Goal: Information Seeking & Learning: Learn about a topic

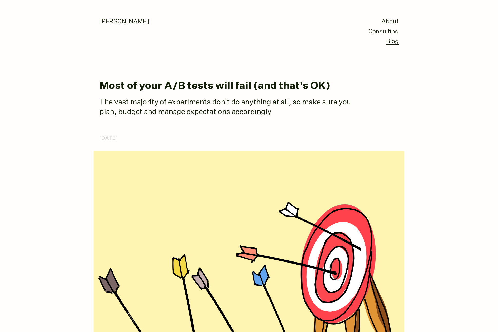
click at [266, 110] on p "The vast majority of experiments don't do anything at all, so make sure you pla…" at bounding box center [227, 108] width 257 height 20
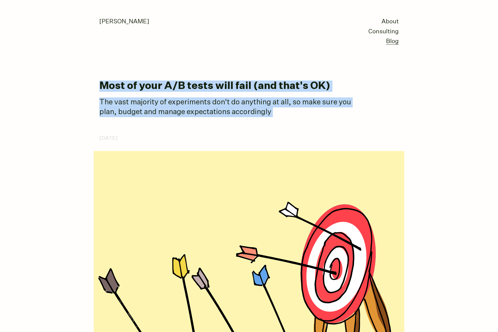
drag, startPoint x: 266, startPoint y: 110, endPoint x: 266, endPoint y: 87, distance: 23.1
click at [266, 87] on h1 "Most of your A/B tests will fail (and that's OK)" at bounding box center [248, 86] width 299 height 11
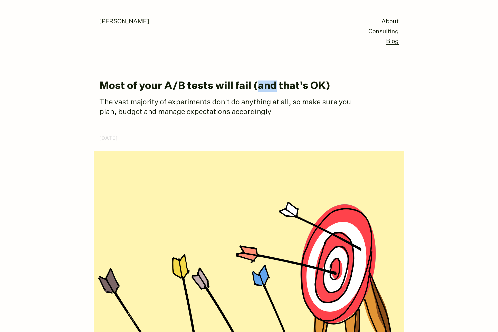
click at [266, 87] on h1 "Most of your A/B tests will fail (and that's OK)" at bounding box center [248, 86] width 299 height 11
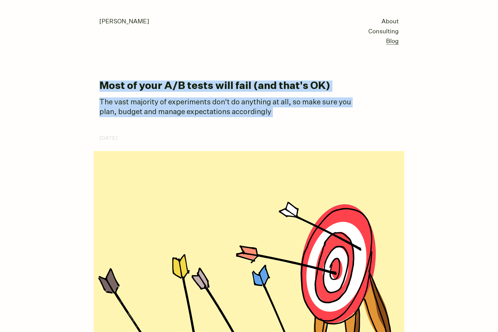
drag, startPoint x: 266, startPoint y: 87, endPoint x: 266, endPoint y: 112, distance: 24.6
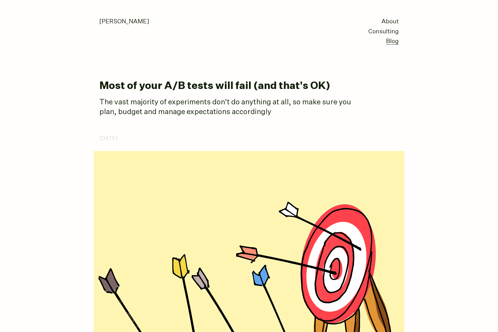
click at [266, 112] on p "The vast majority of experiments don't do anything at all, so make sure you pla…" at bounding box center [227, 108] width 257 height 20
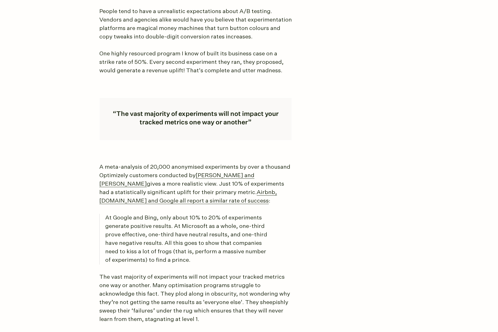
scroll to position [397, 0]
click at [230, 26] on p "People tend to have a unrealistic expectations about A/B testing. Vendors and a…" at bounding box center [195, 25] width 192 height 34
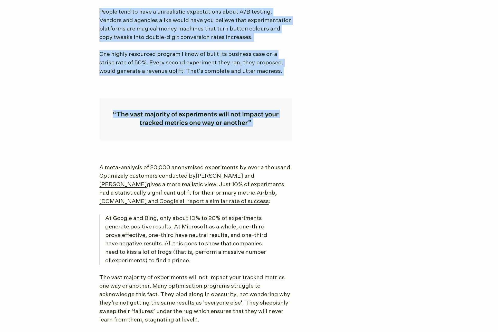
drag, startPoint x: 230, startPoint y: 26, endPoint x: 229, endPoint y: 77, distance: 50.6
click at [229, 77] on article "Most of your A/B tests will fail (and that's OK) The vast majority of experimen…" at bounding box center [248, 292] width 299 height 1218
click at [231, 57] on p "One highly resourced program I know of built its business case on a strike rate…" at bounding box center [195, 62] width 192 height 25
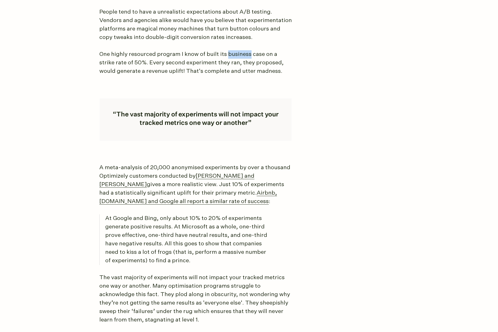
click at [231, 57] on p "One highly resourced program I know of built its business case on a strike rate…" at bounding box center [195, 62] width 192 height 25
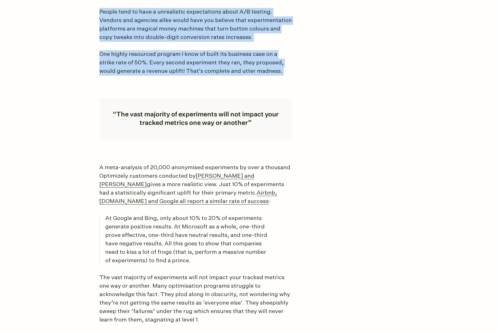
drag, startPoint x: 231, startPoint y: 57, endPoint x: 228, endPoint y: 21, distance: 36.5
click at [228, 21] on article "Most of your A/B tests will fail (and that's OK) The vast majority of experimen…" at bounding box center [248, 292] width 299 height 1218
click at [228, 21] on p "People tend to have a unrealistic expectations about A/B testing. Vendors and a…" at bounding box center [195, 25] width 192 height 34
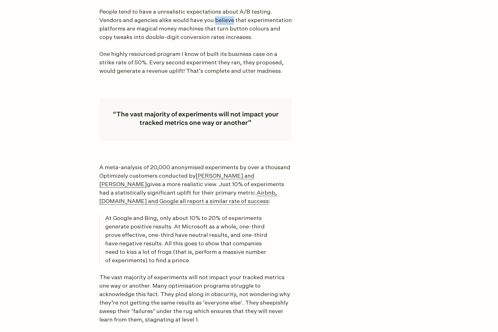
click at [228, 21] on p "People tend to have a unrealistic expectations about A/B testing. Vendors and a…" at bounding box center [195, 25] width 192 height 34
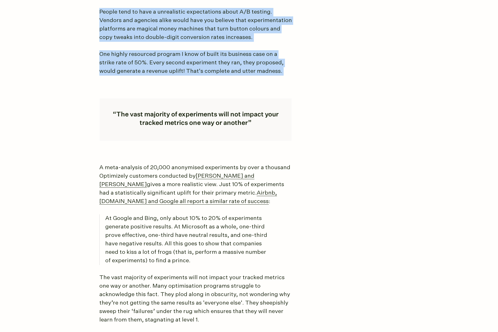
drag, startPoint x: 228, startPoint y: 21, endPoint x: 228, endPoint y: 55, distance: 34.4
click at [228, 55] on article "Most of your A/B tests will fail (and that's OK) The vast majority of experimen…" at bounding box center [248, 292] width 299 height 1218
click at [228, 55] on p "One highly resourced program I know of built its business case on a strike rate…" at bounding box center [195, 62] width 192 height 25
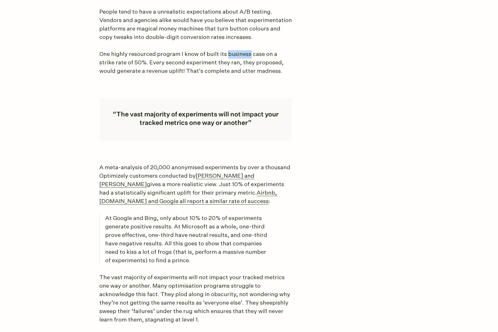
click at [228, 55] on p "One highly resourced program I know of built its business case on a strike rate…" at bounding box center [195, 62] width 192 height 25
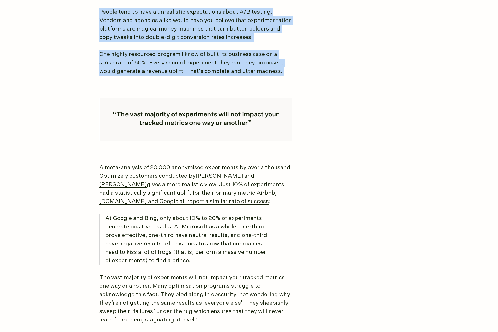
drag, startPoint x: 228, startPoint y: 55, endPoint x: 226, endPoint y: 31, distance: 24.2
click at [226, 31] on article "Most of your A/B tests will fail (and that's OK) The vast majority of experimen…" at bounding box center [248, 292] width 299 height 1218
click at [226, 30] on p "People tend to have a unrealistic expectations about A/B testing. Vendors and a…" at bounding box center [195, 25] width 192 height 34
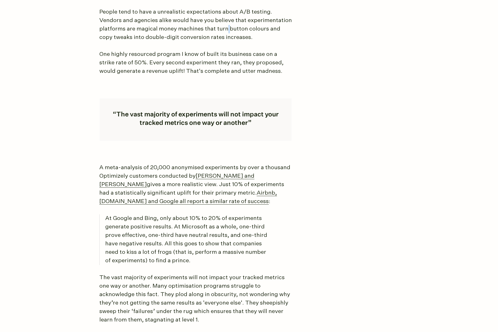
click at [226, 30] on p "People tend to have a unrealistic expectations about A/B testing. Vendors and a…" at bounding box center [195, 25] width 192 height 34
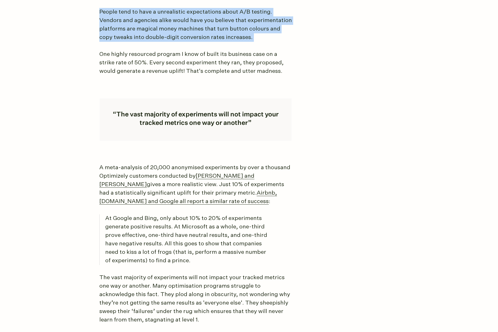
click at [227, 31] on p "People tend to have a unrealistic expectations about A/B testing. Vendors and a…" at bounding box center [195, 25] width 192 height 34
click at [155, 25] on p "People tend to have a unrealistic expectations about A/B testing. Vendors and a…" at bounding box center [195, 25] width 192 height 34
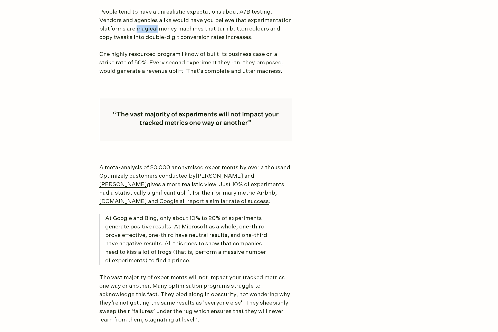
click at [155, 25] on p "People tend to have a unrealistic expectations about A/B testing. Vendors and a…" at bounding box center [195, 25] width 192 height 34
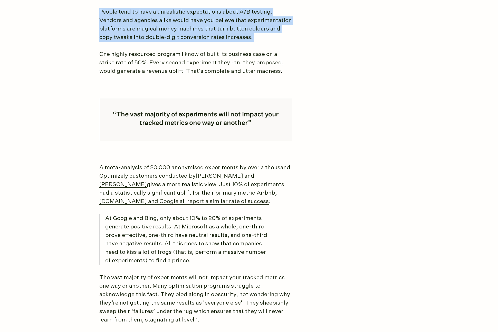
click at [155, 25] on p "People tend to have a unrealistic expectations about A/B testing. Vendors and a…" at bounding box center [195, 25] width 192 height 34
click at [123, 22] on p "People tend to have a unrealistic expectations about A/B testing. Vendors and a…" at bounding box center [195, 25] width 192 height 34
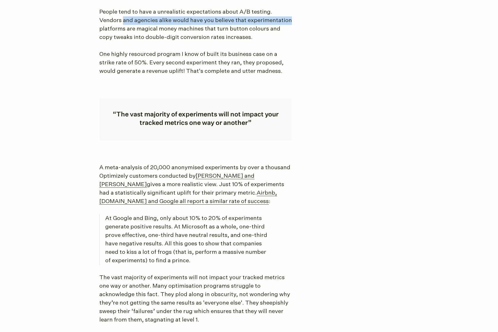
drag, startPoint x: 123, startPoint y: 22, endPoint x: 246, endPoint y: 23, distance: 123.2
click at [246, 23] on p "People tend to have a unrealistic expectations about A/B testing. Vendors and a…" at bounding box center [195, 25] width 192 height 34
click at [58, 139] on body "[PERSON_NAME] About Consulting Blog Most of your A/B tests will fail (and that'…" at bounding box center [249, 286] width 498 height 1366
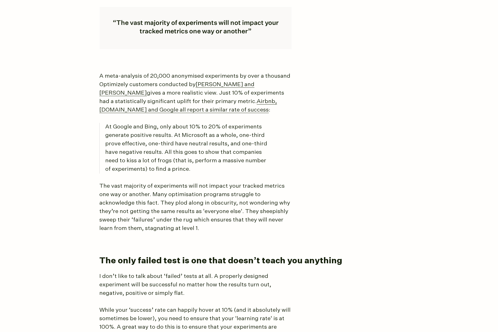
click at [56, 148] on body "[PERSON_NAME] About Consulting Blog Most of your A/B tests will fail (and that'…" at bounding box center [249, 194] width 498 height 1366
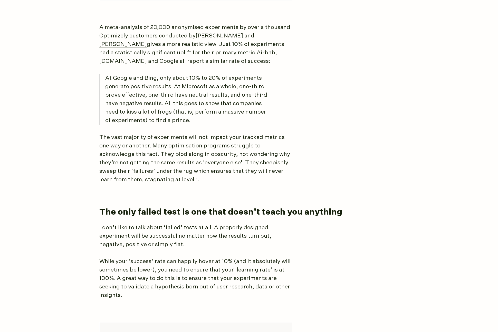
click at [56, 147] on body "[PERSON_NAME] About Consulting Blog Most of your A/B tests will fail (and that'…" at bounding box center [249, 145] width 498 height 1366
click at [191, 90] on p "At Google and Bing, only about 10% to 20% of experiments generate positive resu…" at bounding box center [188, 99] width 167 height 51
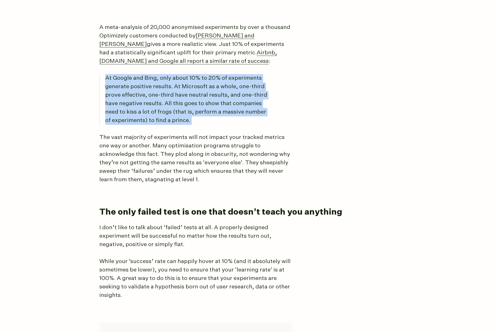
click at [191, 90] on p "At Google and Bing, only about 10% to 20% of experiments generate positive resu…" at bounding box center [188, 99] width 167 height 51
click at [117, 90] on p "At Google and Bing, only about 10% to 20% of experiments generate positive resu…" at bounding box center [188, 99] width 167 height 51
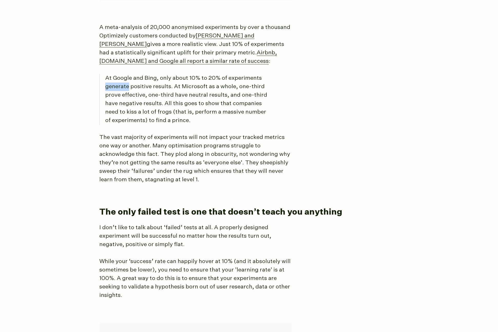
click at [117, 90] on p "At Google and Bing, only about 10% to 20% of experiments generate positive resu…" at bounding box center [188, 99] width 167 height 51
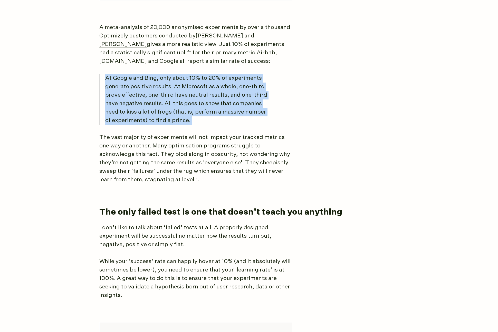
click at [117, 90] on p "At Google and Bing, only about 10% to 20% of experiments generate positive resu…" at bounding box center [188, 99] width 167 height 51
click at [109, 80] on p "At Google and Bing, only about 10% to 20% of experiments generate positive resu…" at bounding box center [188, 99] width 167 height 51
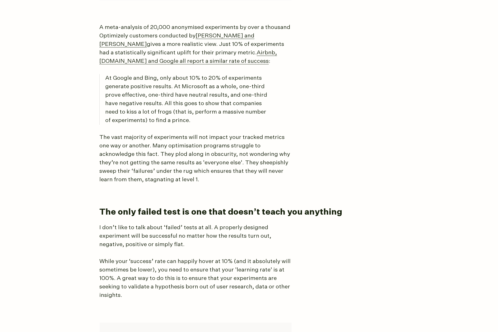
click at [106, 80] on p "At Google and Bing, only about 10% to 20% of experiments generate positive resu…" at bounding box center [188, 99] width 167 height 51
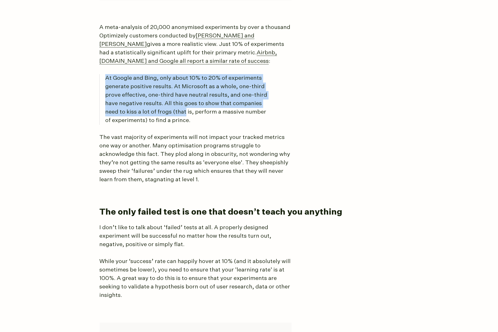
drag, startPoint x: 106, startPoint y: 80, endPoint x: 176, endPoint y: 109, distance: 76.6
click at [176, 109] on p "At Google and Bing, only about 10% to 20% of experiments generate positive resu…" at bounding box center [188, 99] width 167 height 51
click at [198, 108] on p "At Google and Bing, only about 10% to 20% of experiments generate positive resu…" at bounding box center [188, 99] width 167 height 51
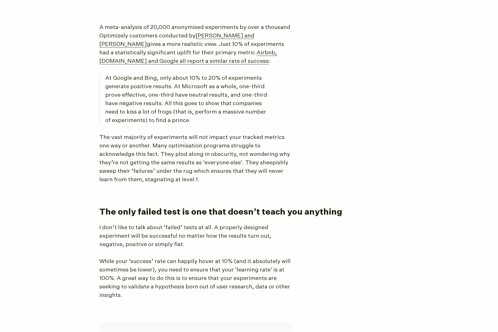
click at [164, 118] on p "At Google and Bing, only about 10% to 20% of experiments generate positive resu…" at bounding box center [188, 99] width 167 height 51
click at [152, 117] on p "At Google and Bing, only about 10% to 20% of experiments generate positive resu…" at bounding box center [188, 99] width 167 height 51
click at [138, 112] on p "At Google and Bing, only about 10% to 20% of experiments generate positive resu…" at bounding box center [188, 99] width 167 height 51
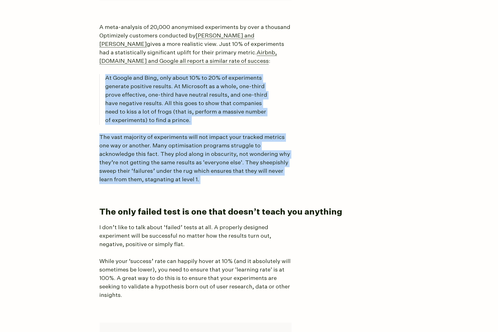
drag, startPoint x: 138, startPoint y: 112, endPoint x: 167, endPoint y: 169, distance: 63.4
click at [167, 169] on article "Most of your A/B tests will fail (and that's OK) The vast majority of experimen…" at bounding box center [248, 152] width 299 height 1218
click at [167, 169] on p "The vast majority of experiments will not impact your tracked metrics one way o…" at bounding box center [195, 158] width 192 height 51
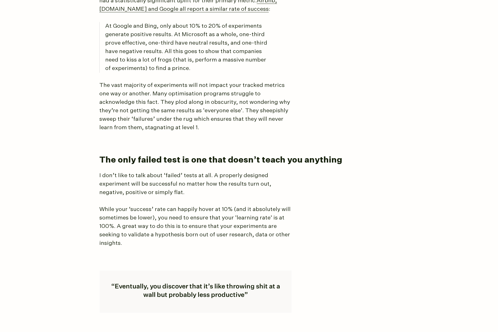
scroll to position [618, 0]
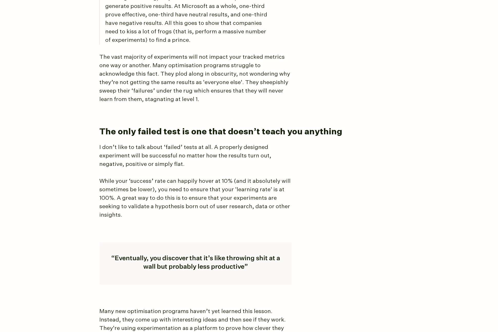
click at [21, 135] on body "[PERSON_NAME] About Consulting Blog Most of your A/B tests will fail (and that'…" at bounding box center [249, 65] width 498 height 1366
click at [173, 129] on h2 "The only failed test is one that doesn’t teach you anything" at bounding box center [246, 132] width 295 height 11
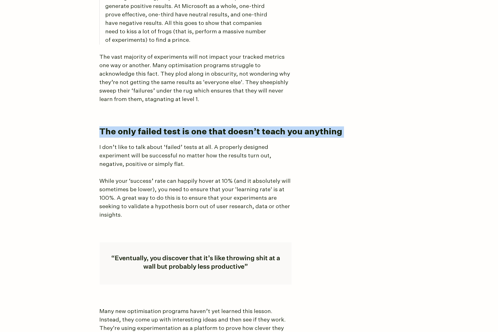
click at [173, 129] on h2 "The only failed test is one that doesn’t teach you anything" at bounding box center [246, 132] width 295 height 11
click at [170, 132] on h2 "The only failed test is one that doesn’t teach you anything" at bounding box center [246, 132] width 295 height 11
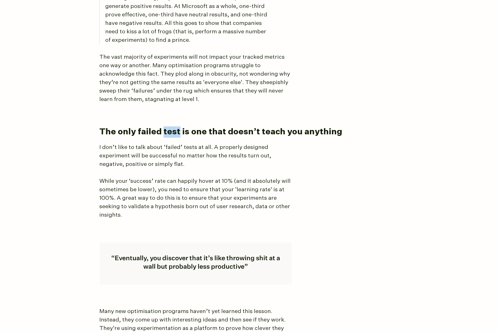
click at [170, 132] on h2 "The only failed test is one that doesn’t teach you anything" at bounding box center [246, 132] width 295 height 11
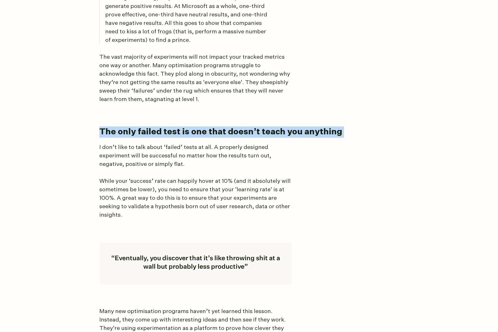
click at [170, 132] on h2 "The only failed test is one that doesn’t teach you anything" at bounding box center [246, 132] width 295 height 11
click at [171, 132] on h2 "The only failed test is one that doesn’t teach you anything" at bounding box center [246, 132] width 295 height 11
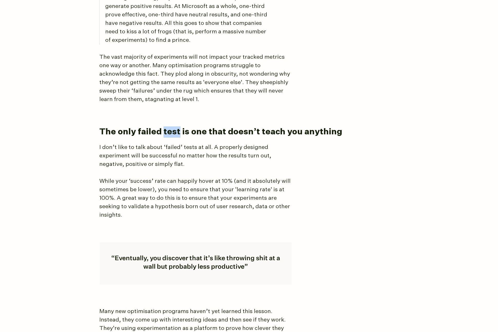
click at [171, 132] on h2 "The only failed test is one that doesn’t teach you anything" at bounding box center [246, 132] width 295 height 11
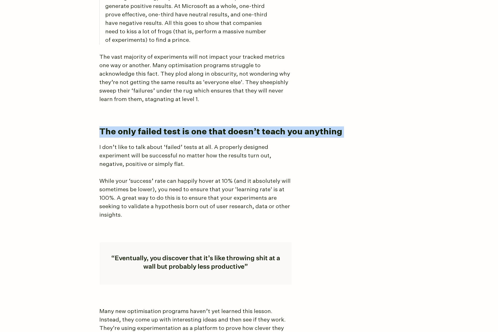
click at [171, 132] on h2 "The only failed test is one that doesn’t teach you anything" at bounding box center [246, 132] width 295 height 11
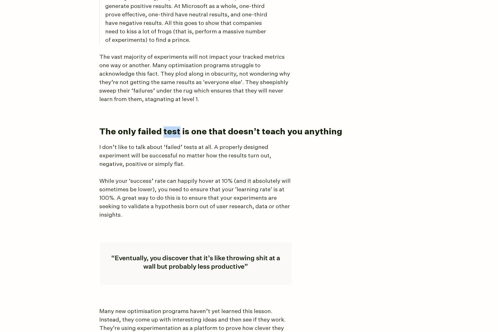
click at [171, 132] on h2 "The only failed test is one that doesn’t teach you anything" at bounding box center [246, 132] width 295 height 11
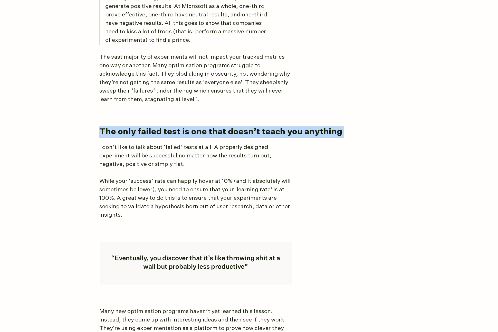
click at [171, 132] on h2 "The only failed test is one that doesn’t teach you anything" at bounding box center [246, 132] width 295 height 11
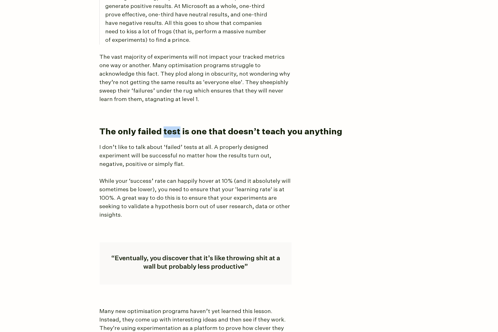
click at [171, 132] on h2 "The only failed test is one that doesn’t teach you anything" at bounding box center [246, 132] width 295 height 11
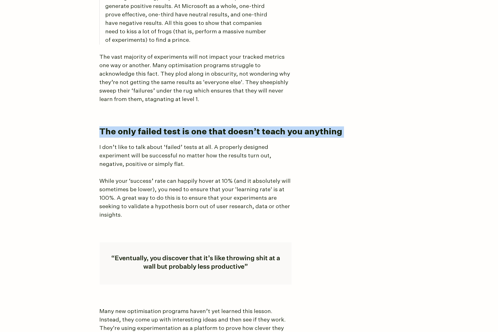
click at [171, 132] on h2 "The only failed test is one that doesn’t teach you anything" at bounding box center [246, 132] width 295 height 11
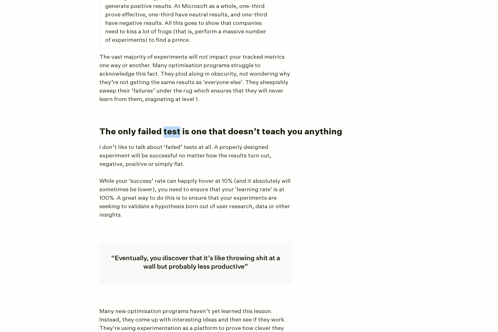
click at [171, 132] on h2 "The only failed test is one that doesn’t teach you anything" at bounding box center [246, 132] width 295 height 11
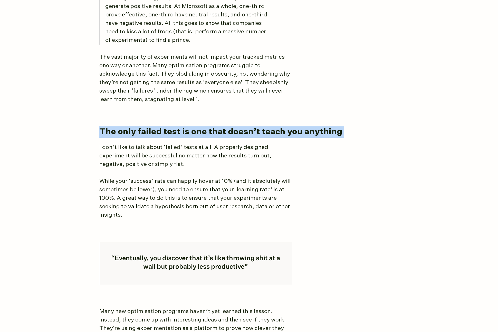
click at [171, 132] on h2 "The only failed test is one that doesn’t teach you anything" at bounding box center [246, 132] width 295 height 11
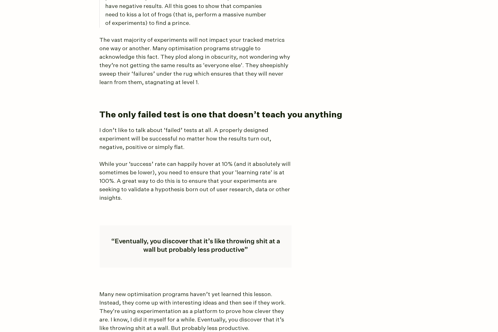
scroll to position [636, 0]
click at [163, 138] on p "I don’t like to talk about ‘failed’ tests at all. A properly designed experimen…" at bounding box center [195, 138] width 192 height 25
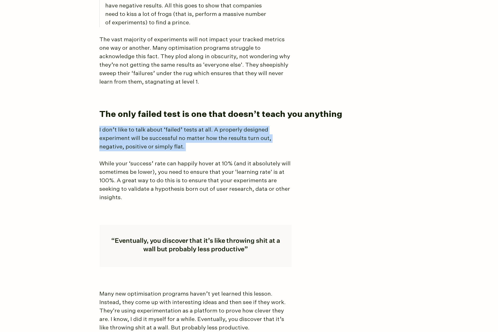
click at [163, 138] on p "I don’t like to talk about ‘failed’ tests at all. A properly designed experimen…" at bounding box center [195, 138] width 192 height 25
click at [159, 140] on p "I don’t like to talk about ‘failed’ tests at all. A properly designed experimen…" at bounding box center [195, 138] width 192 height 25
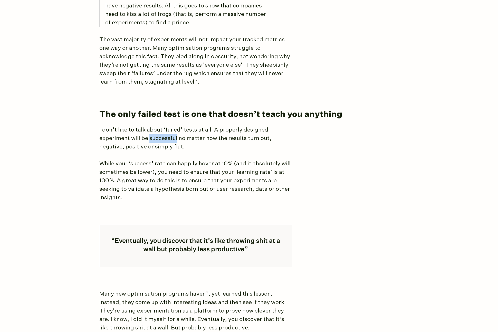
click at [159, 140] on p "I don’t like to talk about ‘failed’ tests at all. A properly designed experimen…" at bounding box center [195, 138] width 192 height 25
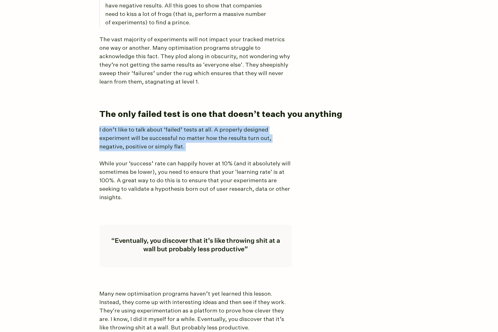
click at [160, 140] on p "I don’t like to talk about ‘failed’ tests at all. A properly designed experimen…" at bounding box center [195, 138] width 192 height 25
click at [162, 139] on p "I don’t like to talk about ‘failed’ tests at all. A properly designed experimen…" at bounding box center [195, 138] width 192 height 25
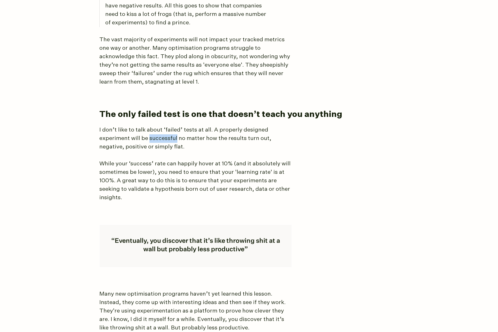
click at [162, 139] on p "I don’t like to talk about ‘failed’ tests at all. A properly designed experimen…" at bounding box center [195, 138] width 192 height 25
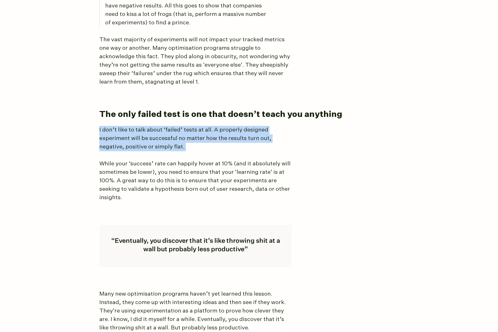
click at [162, 139] on p "I don’t like to talk about ‘failed’ tests at all. A properly designed experimen…" at bounding box center [195, 138] width 192 height 25
click at [161, 139] on p "I don’t like to talk about ‘failed’ tests at all. A properly designed experimen…" at bounding box center [195, 138] width 192 height 25
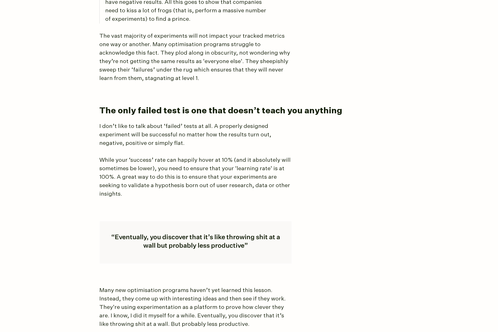
scroll to position [642, 0]
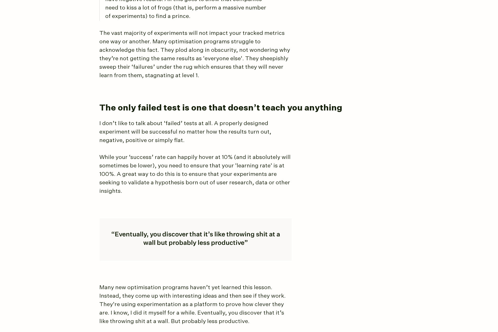
click at [52, 170] on body "[PERSON_NAME] About Consulting Blog Most of your A/B tests will fail (and that'…" at bounding box center [249, 41] width 498 height 1366
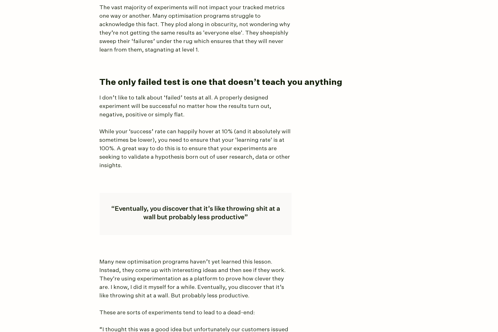
scroll to position [708, 0]
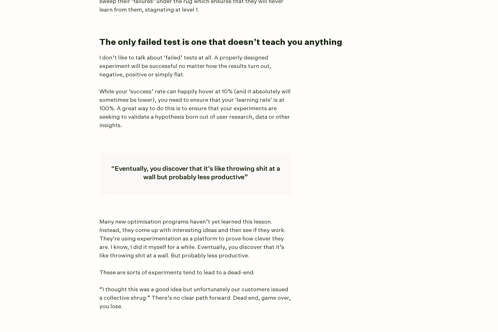
click at [189, 102] on p "While your ‘success’ rate can happily hover at 10% (and it absolutely will some…" at bounding box center [195, 109] width 192 height 42
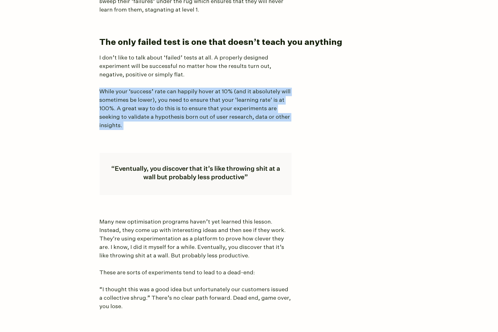
click at [189, 102] on p "While your ‘success’ rate can happily hover at 10% (and it absolutely will some…" at bounding box center [195, 109] width 192 height 42
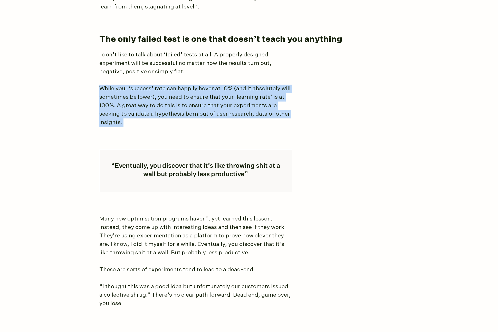
click at [210, 107] on p "While your ‘success’ rate can happily hover at 10% (and it absolutely will some…" at bounding box center [195, 106] width 192 height 42
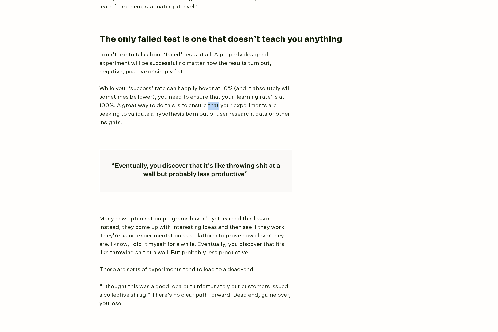
click at [210, 107] on p "While your ‘success’ rate can happily hover at 10% (and it absolutely will some…" at bounding box center [195, 106] width 192 height 42
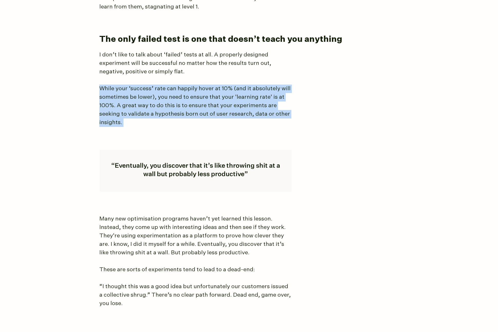
click at [210, 107] on p "While your ‘success’ rate can happily hover at 10% (and it absolutely will some…" at bounding box center [195, 106] width 192 height 42
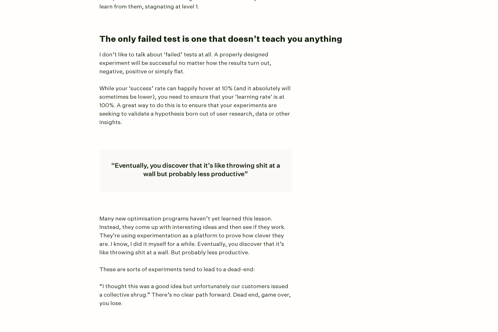
click at [104, 109] on p "While your ‘success’ rate can happily hover at 10% (and it absolutely will some…" at bounding box center [195, 106] width 192 height 42
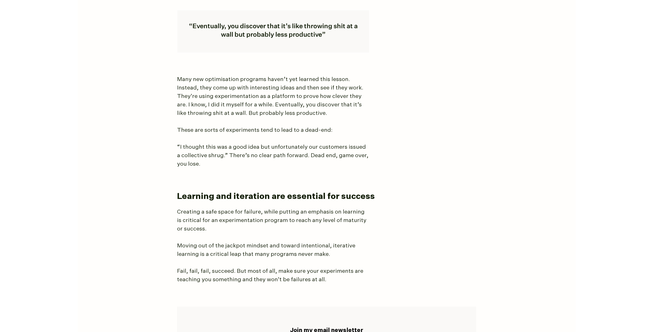
scroll to position [851, 0]
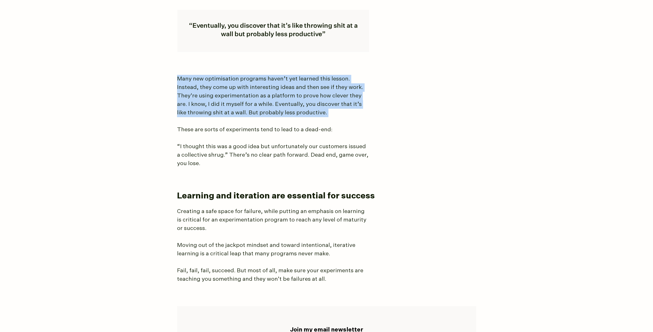
click at [322, 117] on p "Many new optimisation programs haven’t yet learned this lesson. Instead, they c…" at bounding box center [273, 96] width 192 height 42
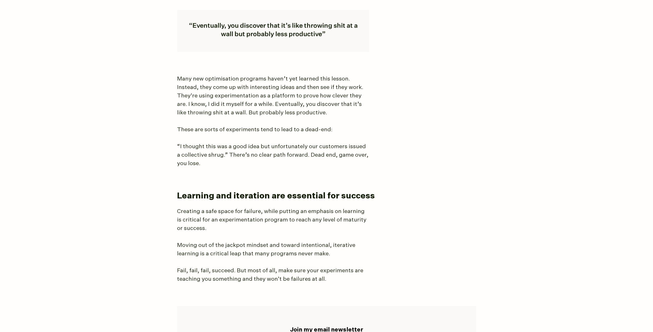
click at [322, 117] on p "Many new optimisation programs haven’t yet learned this lesson. Instead, they c…" at bounding box center [273, 96] width 192 height 42
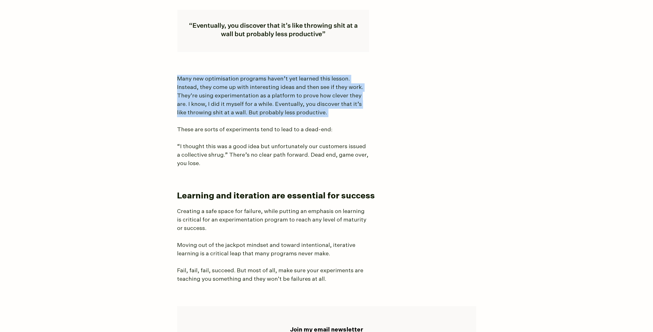
click at [322, 117] on p "Many new optimisation programs haven’t yet learned this lesson. Instead, they c…" at bounding box center [273, 96] width 192 height 42
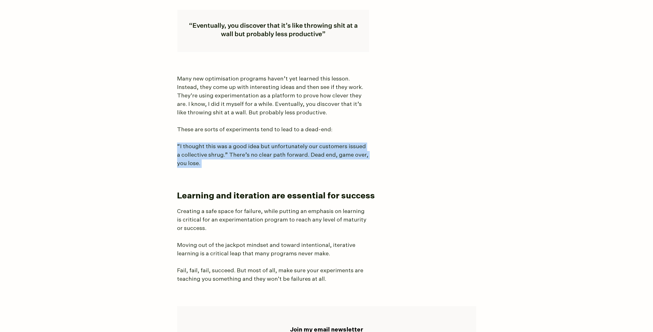
drag, startPoint x: 317, startPoint y: 138, endPoint x: 314, endPoint y: 163, distance: 25.9
click at [314, 163] on p "“I thought this was a good idea but unfortunately our customers issued a collec…" at bounding box center [273, 155] width 192 height 25
